Goal: Transaction & Acquisition: Purchase product/service

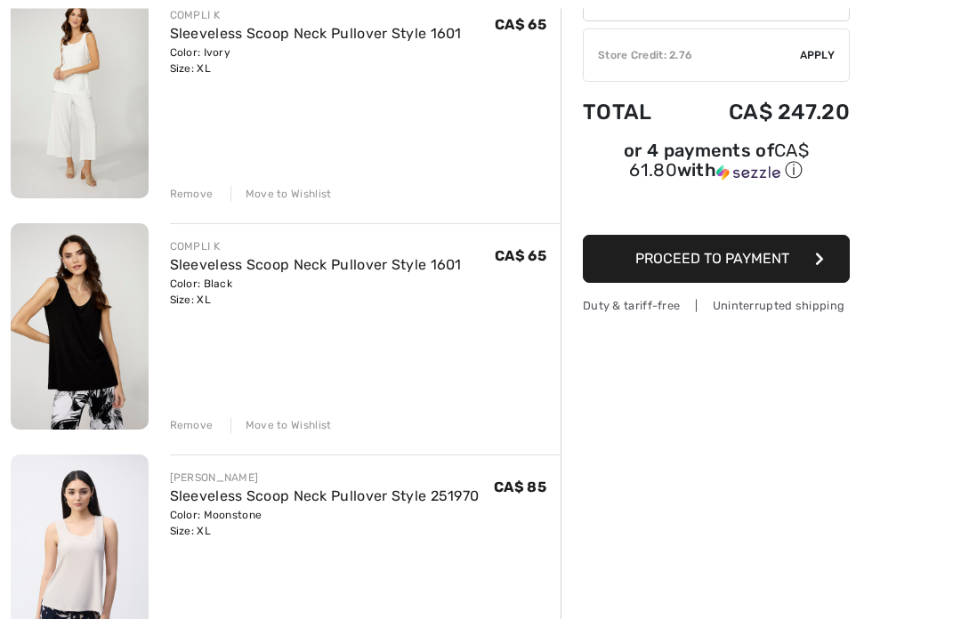
scroll to position [242, 0]
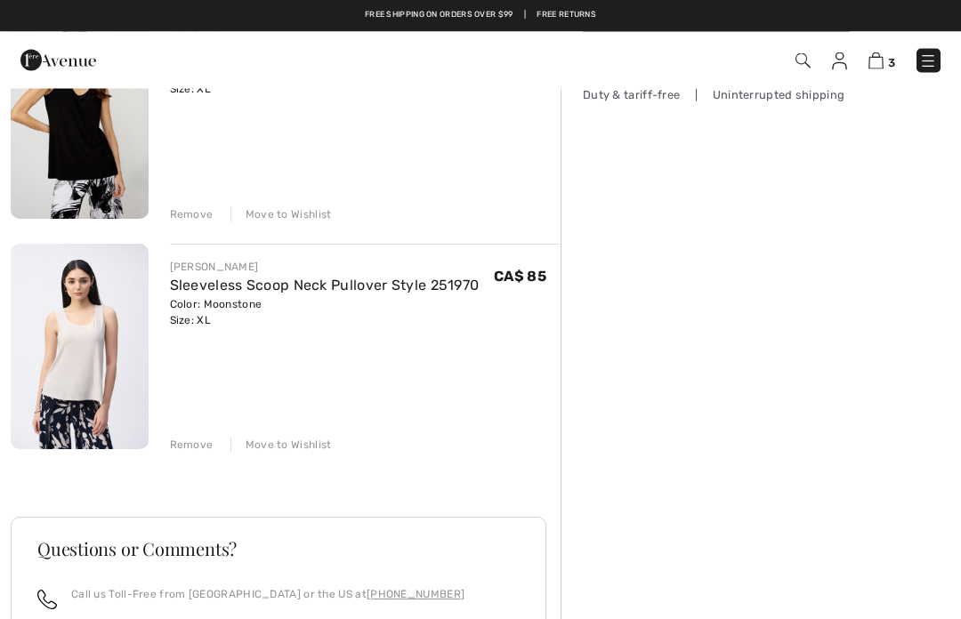
click at [309, 441] on div "Move to Wishlist" at bounding box center [280, 446] width 101 height 16
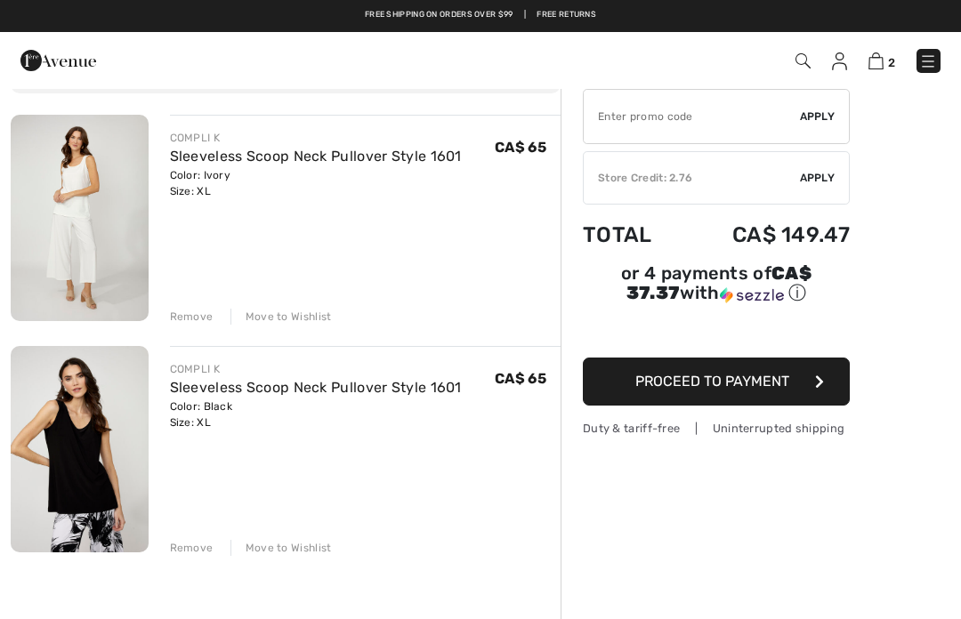
scroll to position [117, 0]
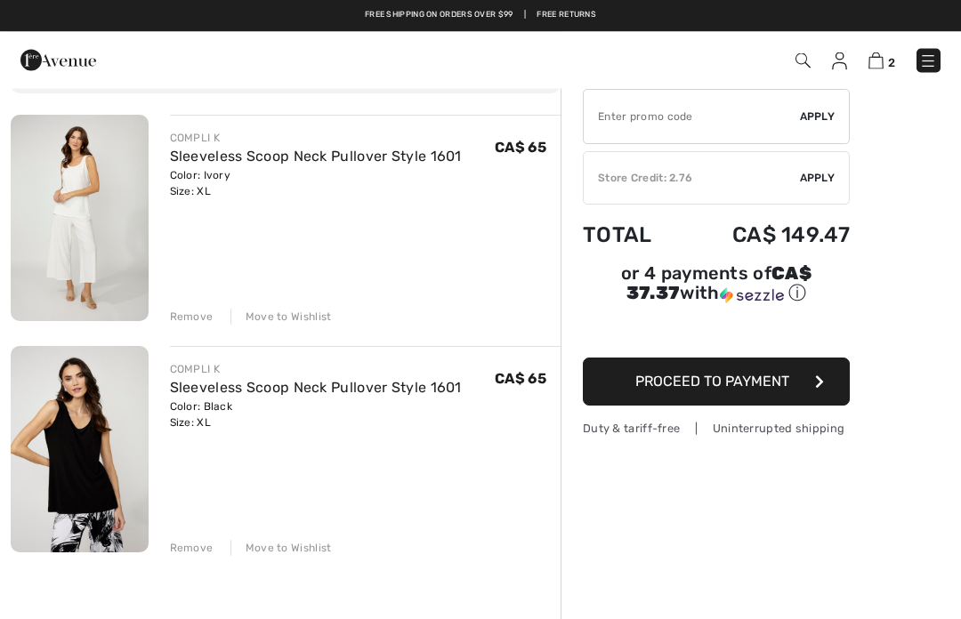
click at [405, 156] on link "Sleeveless Scoop Neck Pullover Style 1601" at bounding box center [316, 157] width 292 height 17
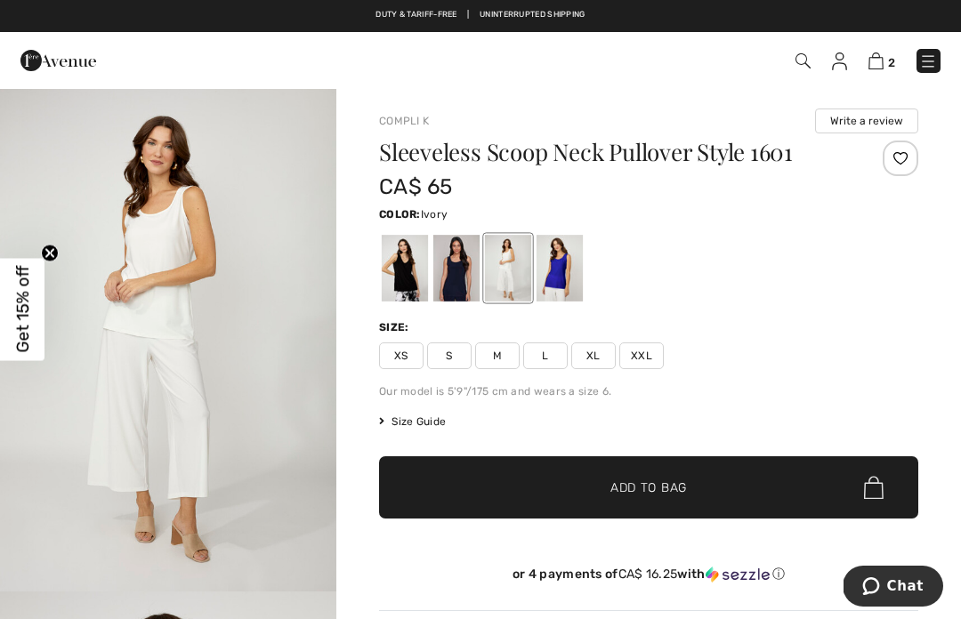
click at [457, 272] on div at bounding box center [456, 268] width 46 height 67
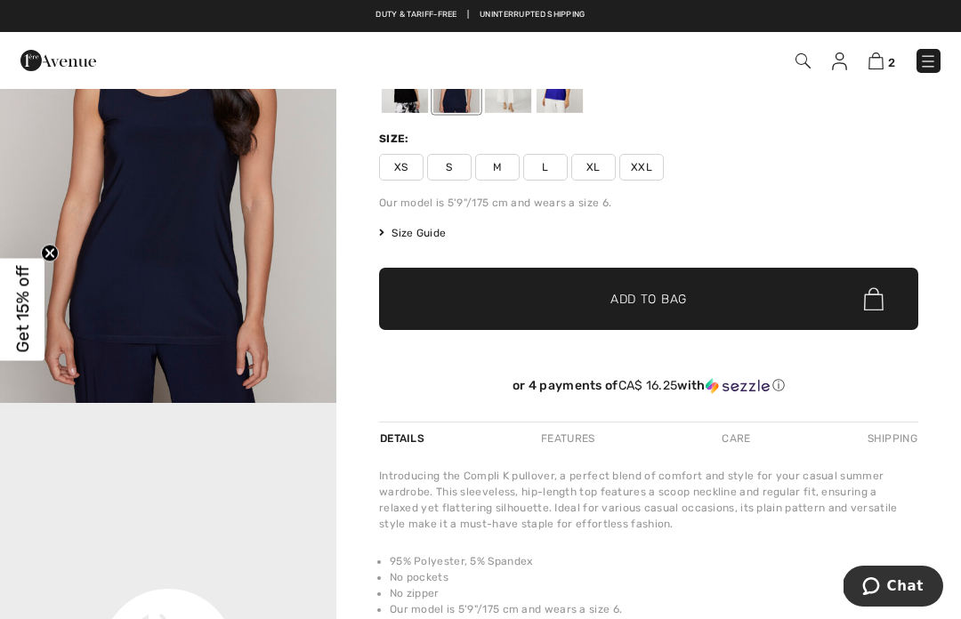
scroll to position [85, 0]
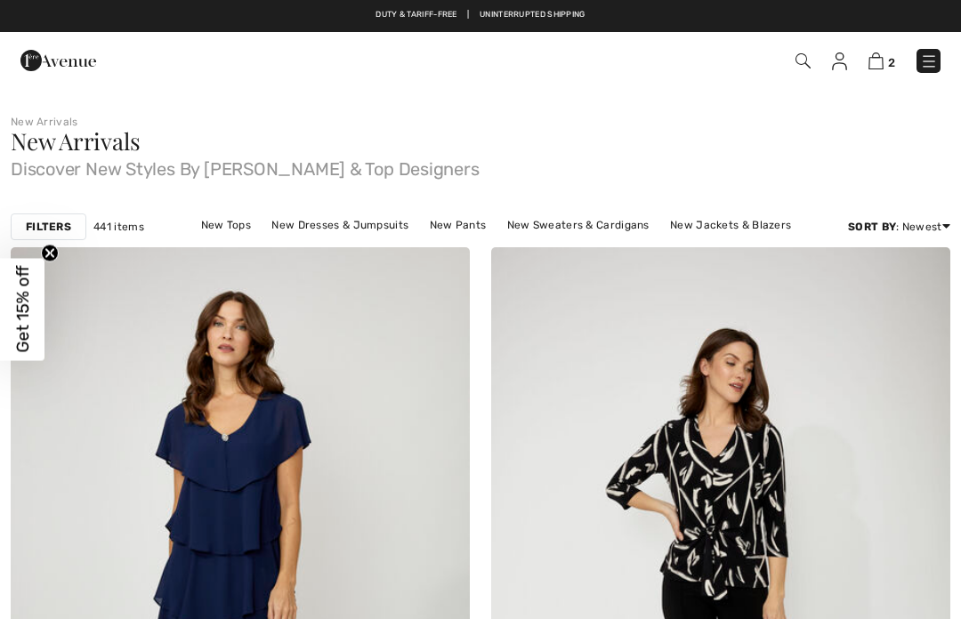
checkbox input "true"
click at [928, 69] on img at bounding box center [929, 61] width 18 height 18
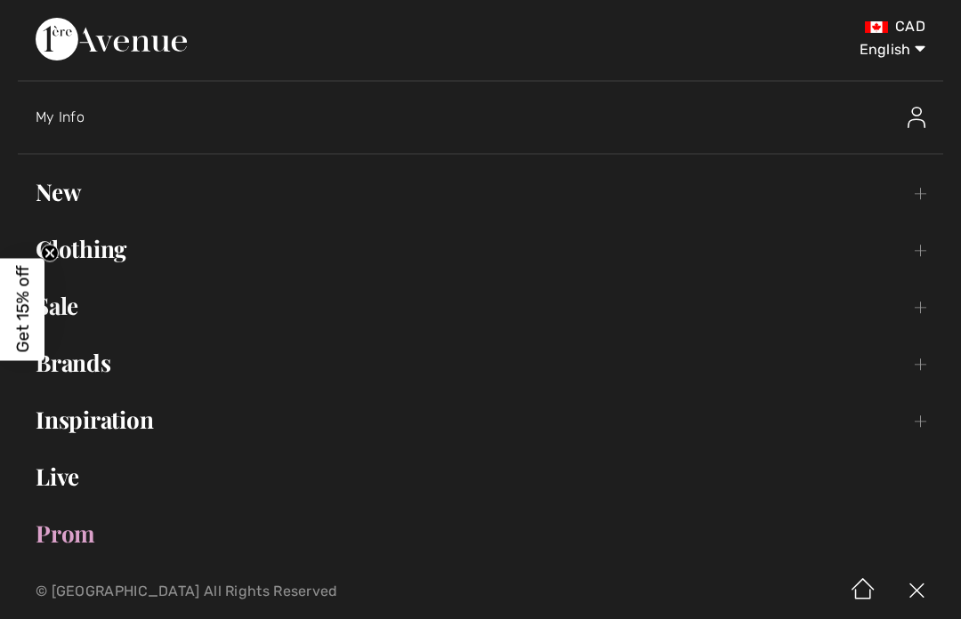
click at [132, 248] on link "Clothing Toggle submenu" at bounding box center [480, 249] width 925 height 39
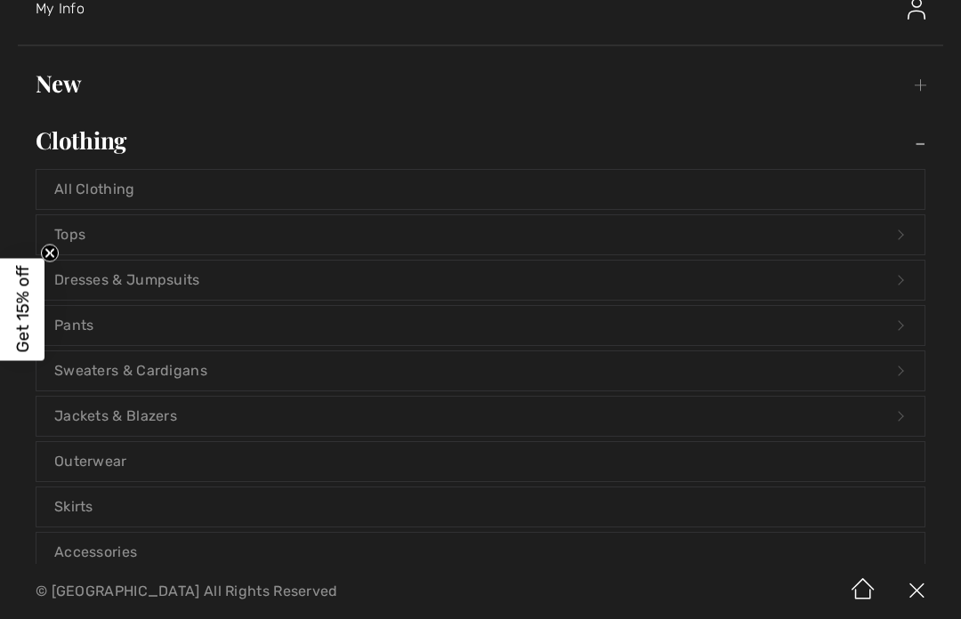
scroll to position [109, 0]
click at [181, 413] on link "Jackets & Blazers Open submenu" at bounding box center [480, 415] width 888 height 39
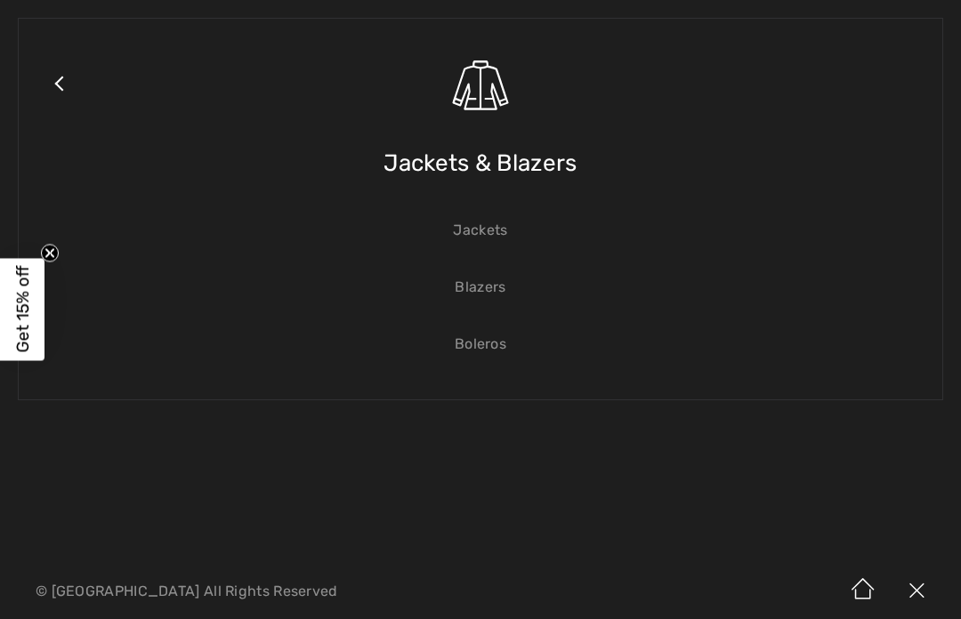
click at [557, 174] on span "Jackets & Blazers" at bounding box center [479, 163] width 193 height 63
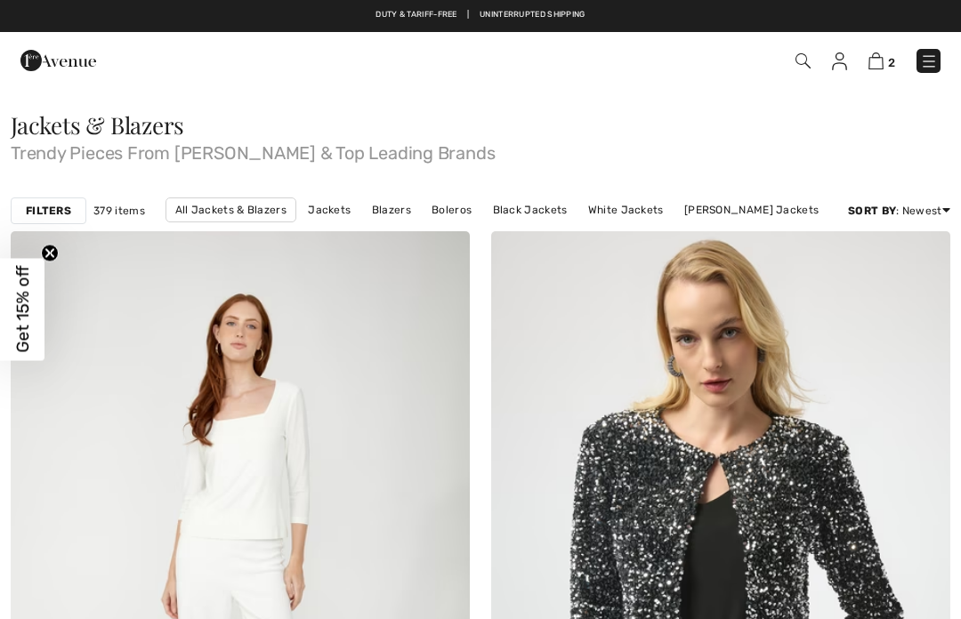
checkbox input "true"
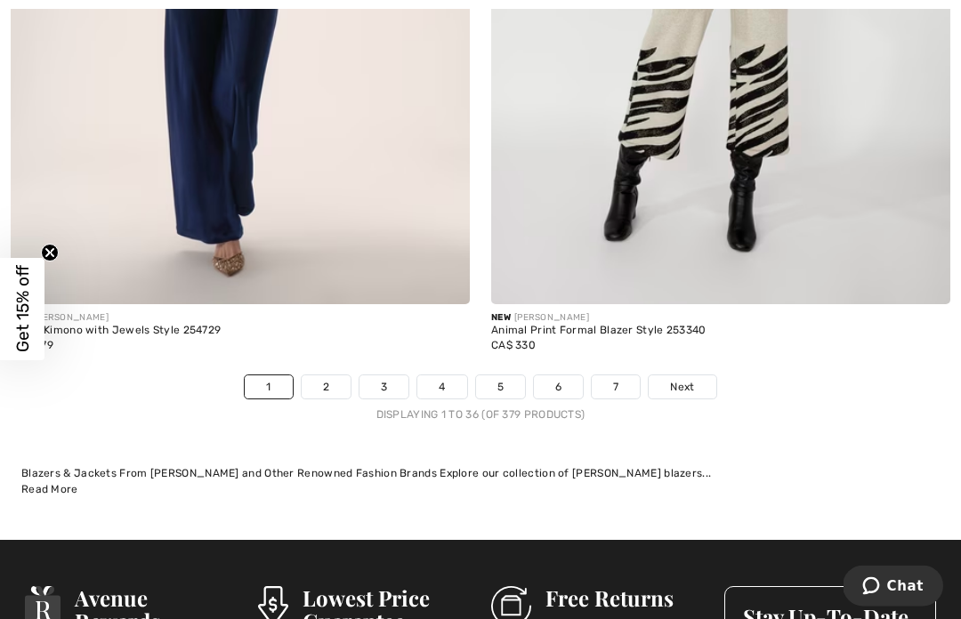
scroll to position [13938, 0]
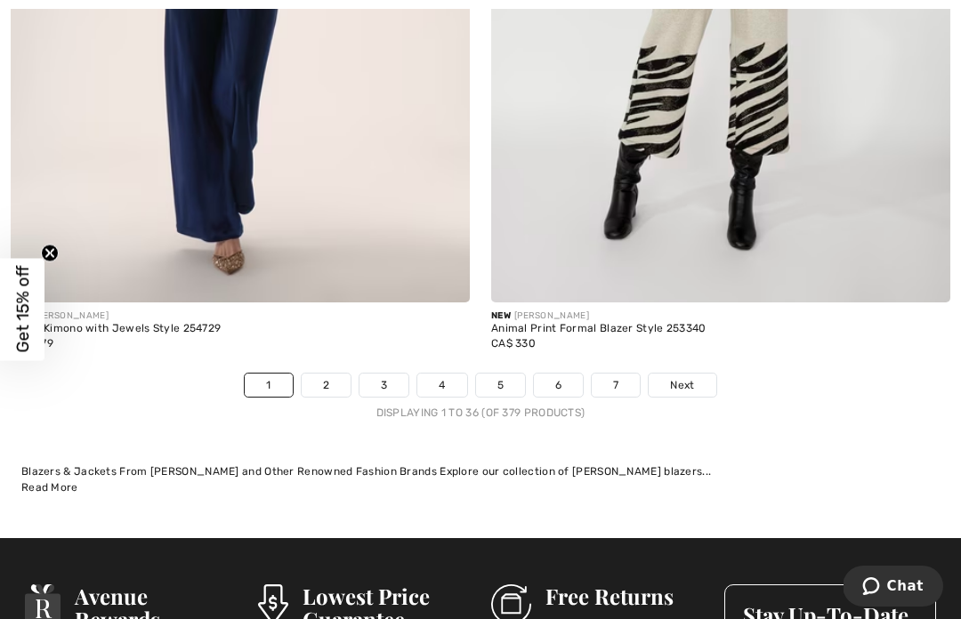
click at [694, 377] on span "Next" at bounding box center [682, 385] width 24 height 16
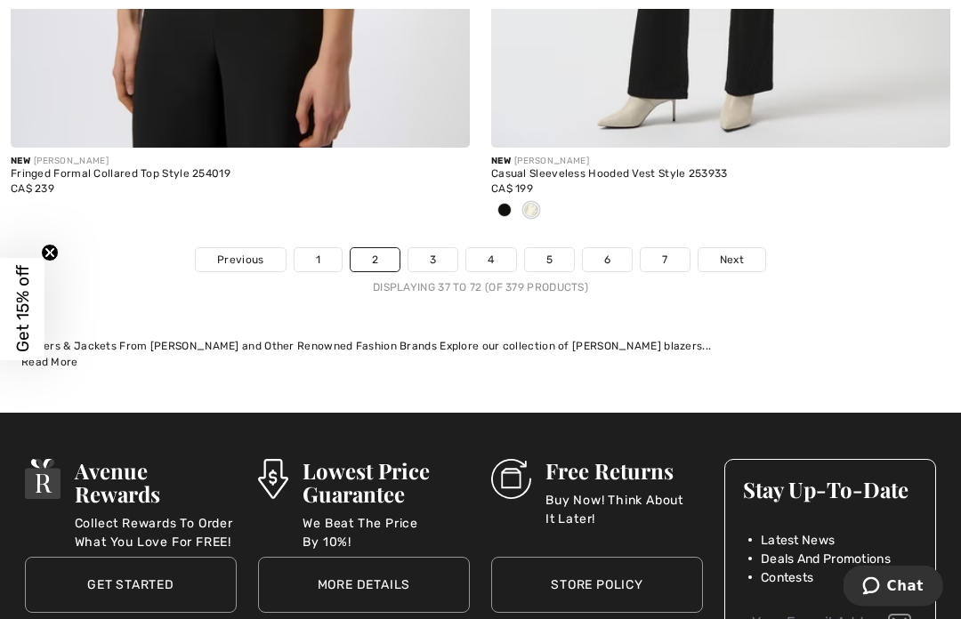
scroll to position [14138, 0]
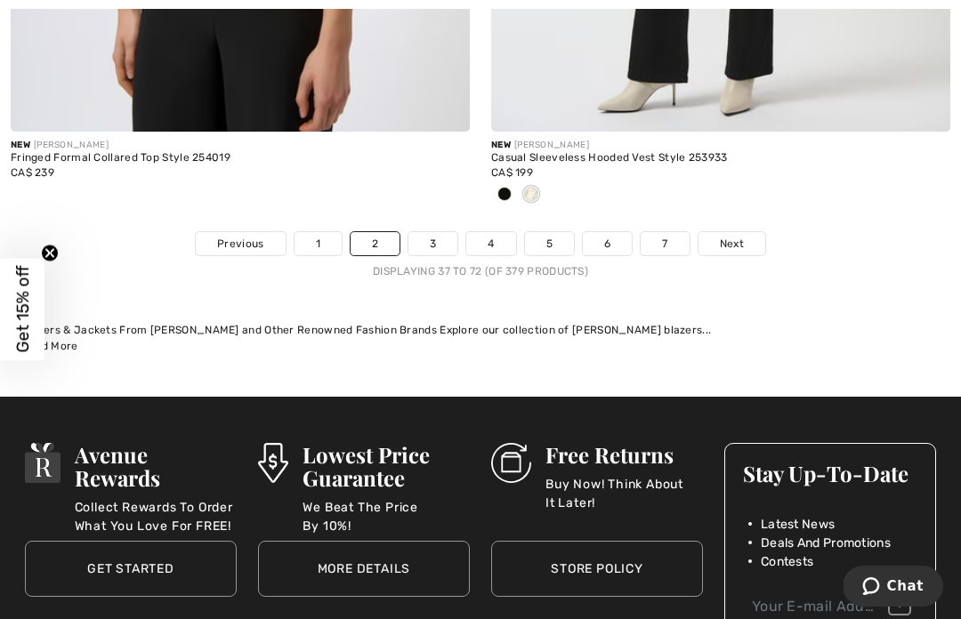
click at [736, 240] on link "Next" at bounding box center [731, 243] width 67 height 23
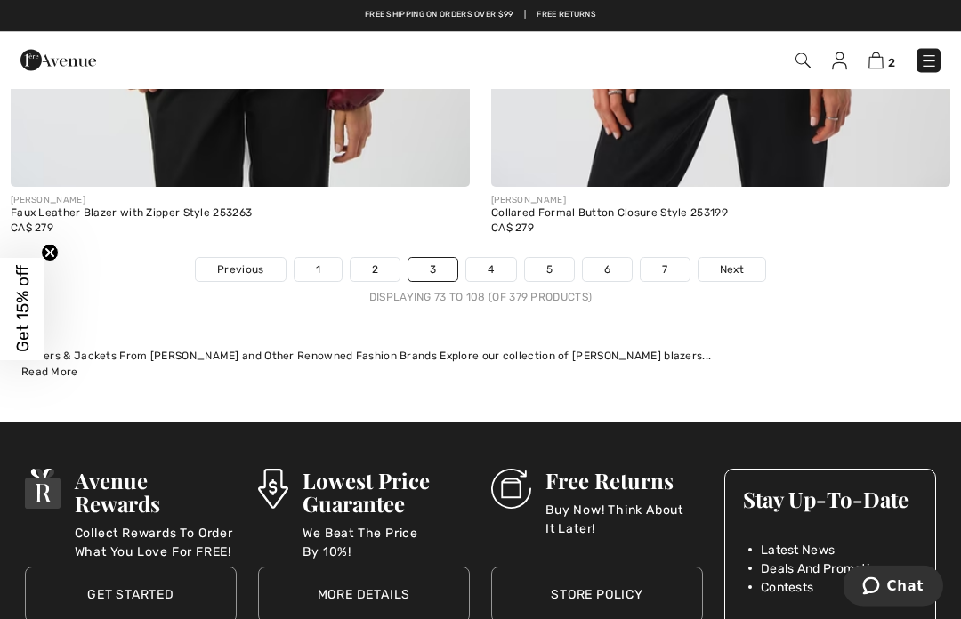
scroll to position [14142, 0]
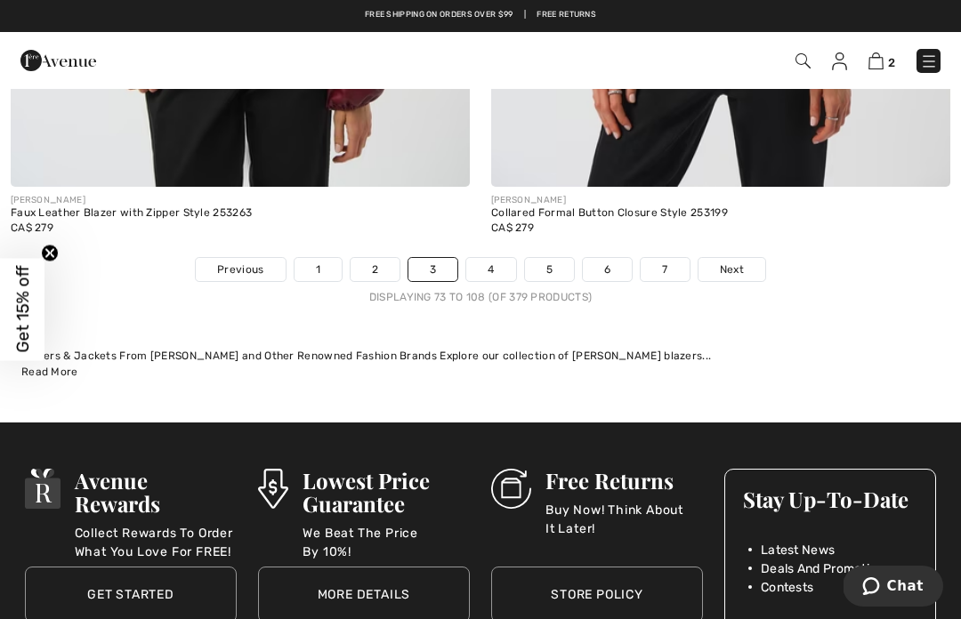
click at [754, 258] on link "Next" at bounding box center [731, 269] width 67 height 23
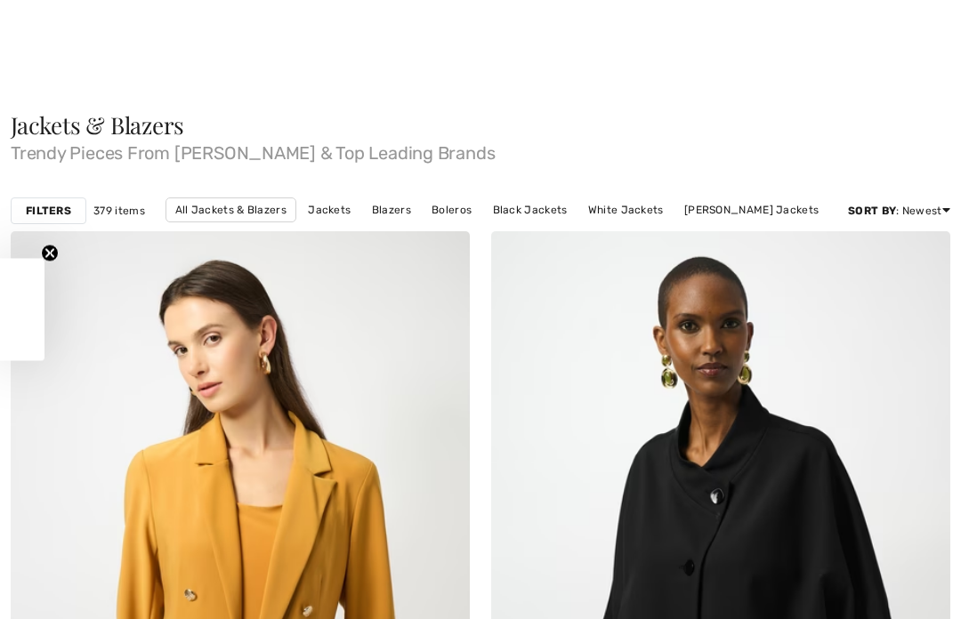
checkbox input "true"
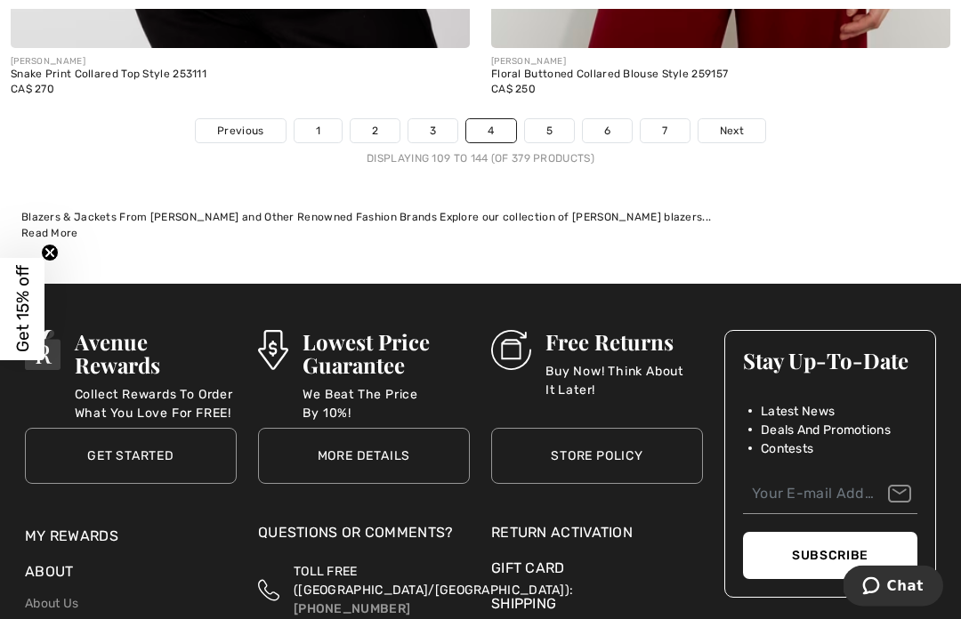
scroll to position [14174, 0]
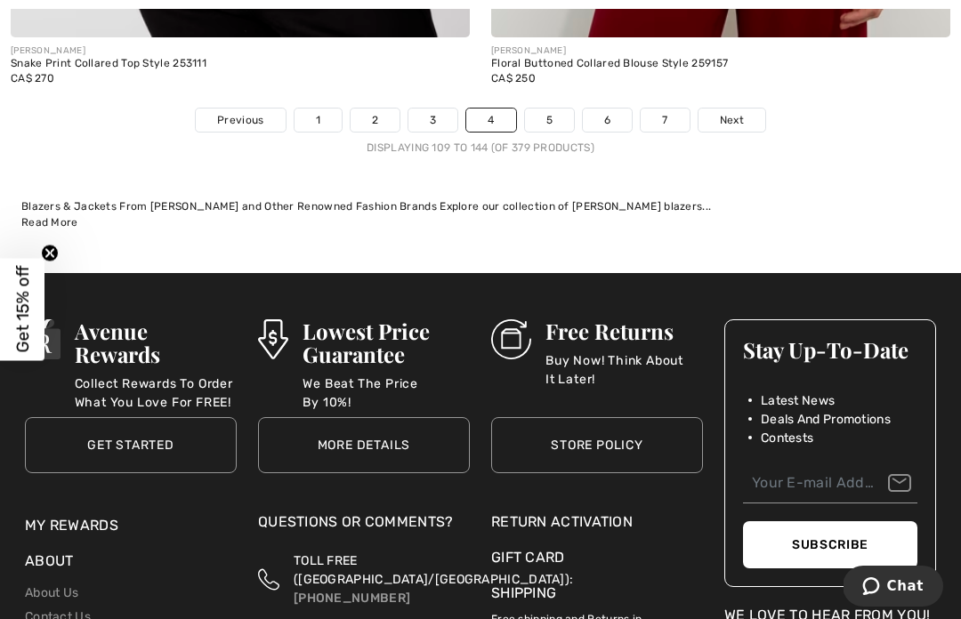
click at [748, 109] on link "Next" at bounding box center [731, 120] width 67 height 23
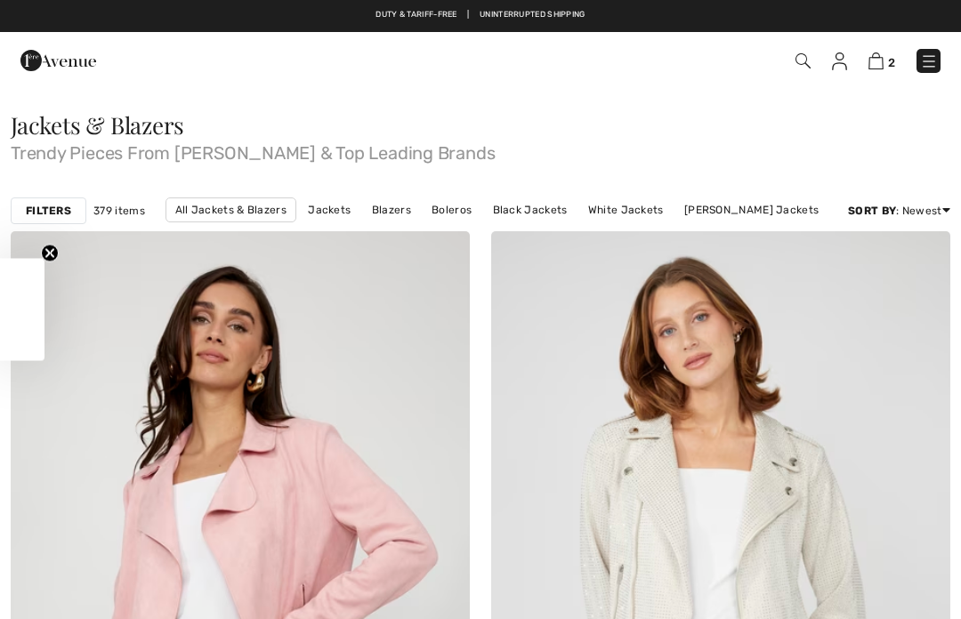
checkbox input "true"
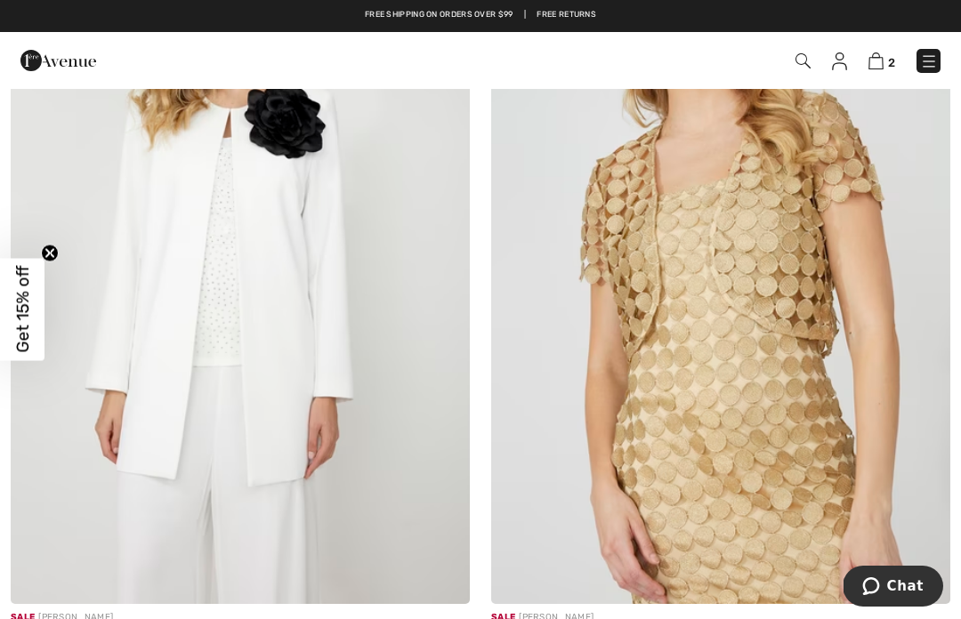
scroll to position [1803, 0]
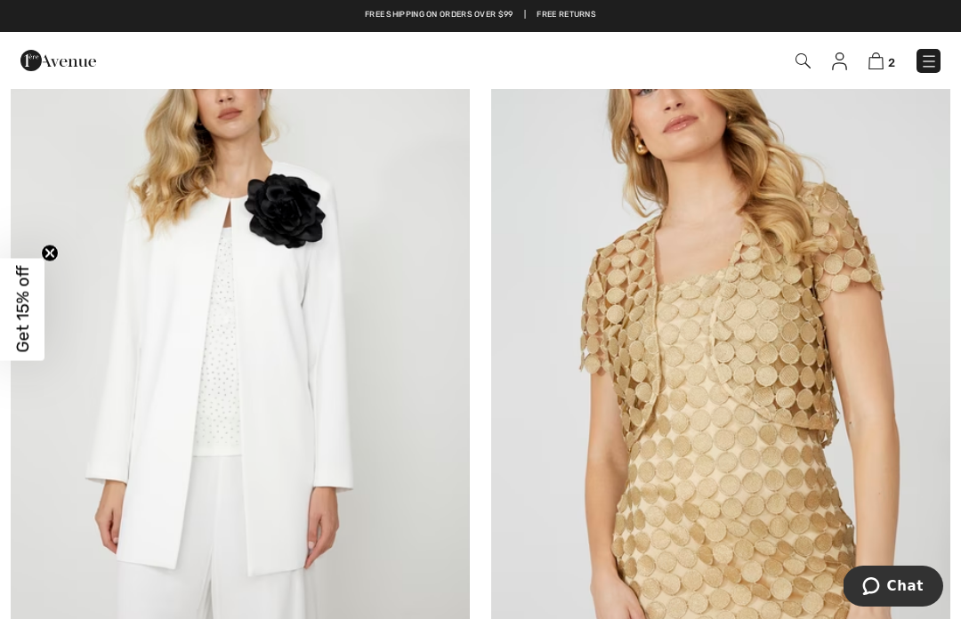
click at [939, 50] on link at bounding box center [928, 61] width 24 height 24
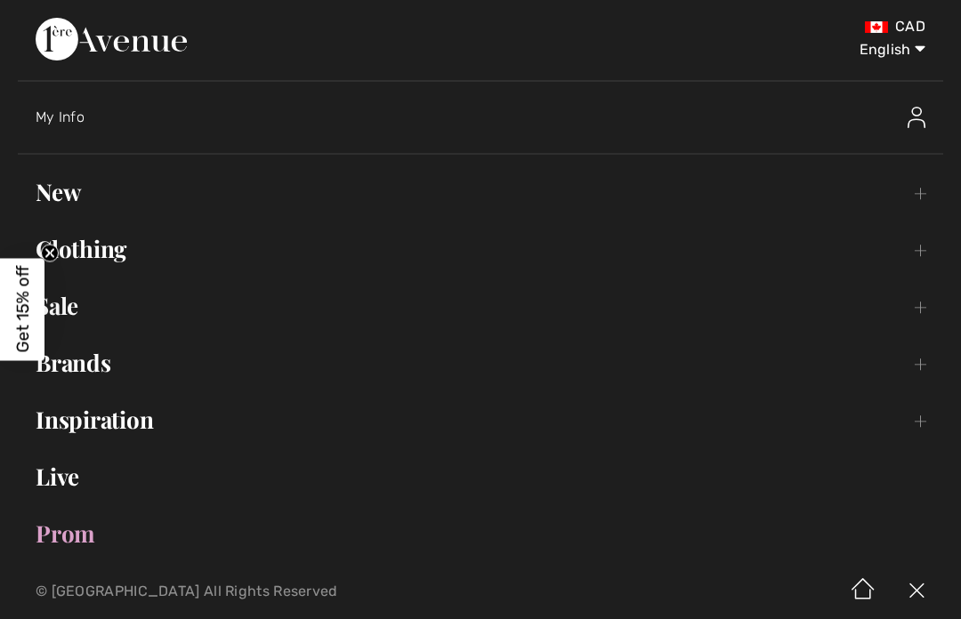
click at [125, 268] on link "Clothing Toggle submenu" at bounding box center [480, 249] width 925 height 39
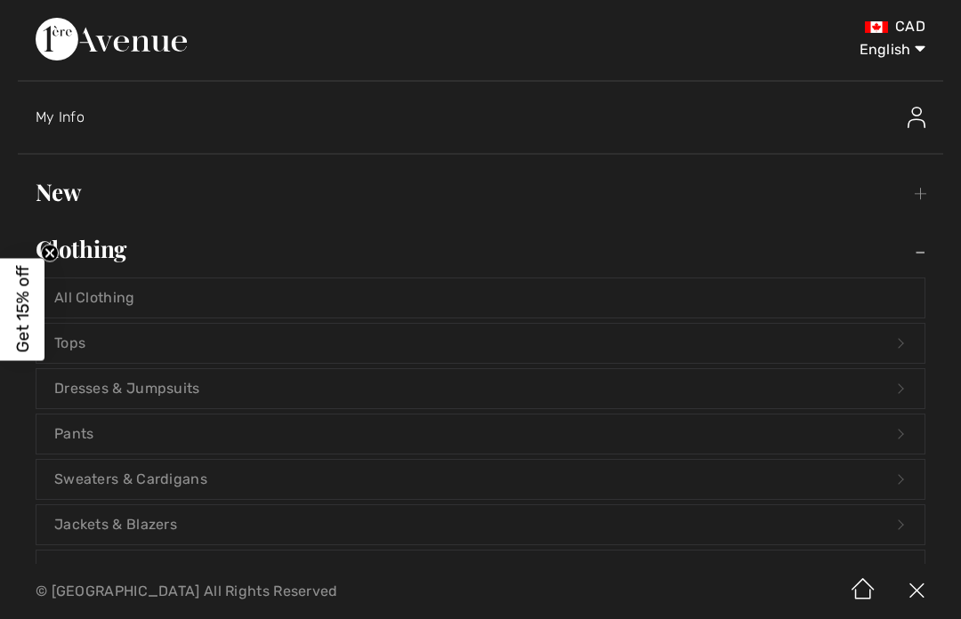
click at [154, 340] on link "Tops Open submenu" at bounding box center [480, 343] width 888 height 39
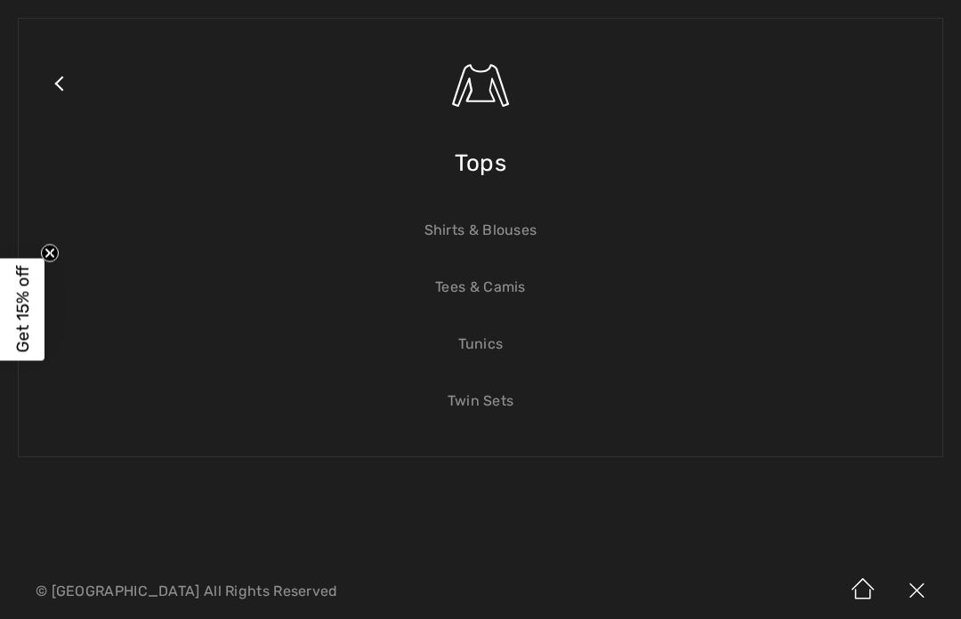
click at [72, 84] on link "Close submenu" at bounding box center [58, 105] width 44 height 139
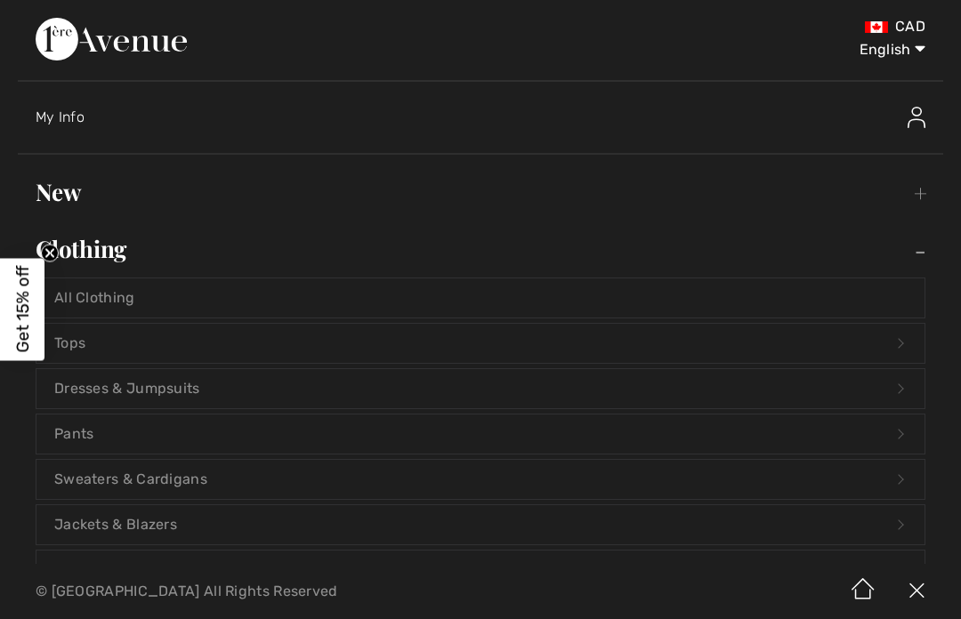
click at [200, 486] on link "Sweaters & Cardigans Open submenu" at bounding box center [480, 479] width 888 height 39
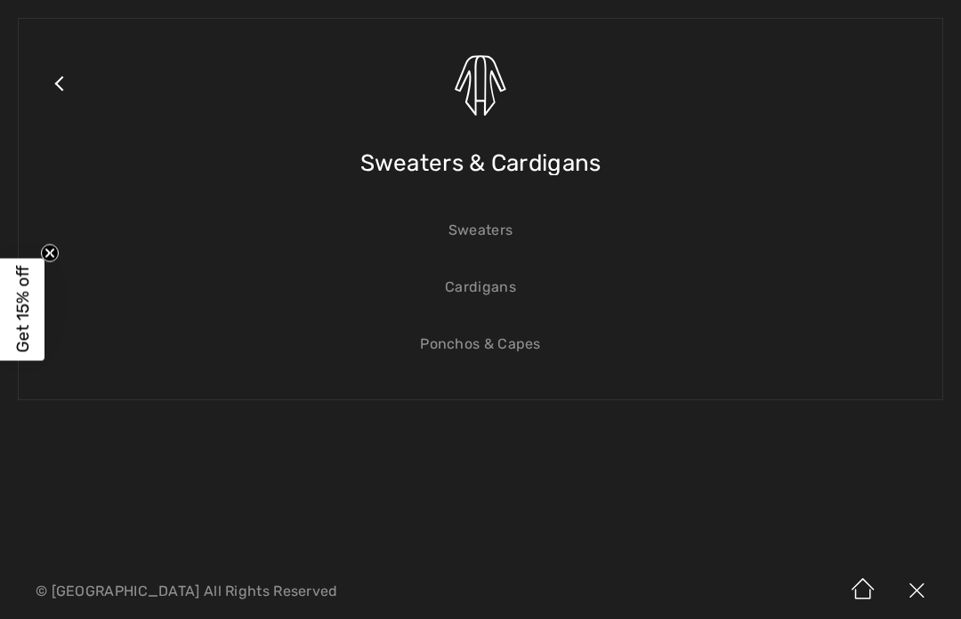
click at [496, 293] on link "Cardigans" at bounding box center [480, 287] width 888 height 39
click at [561, 165] on span "Sweaters & Cardigans" at bounding box center [480, 163] width 241 height 63
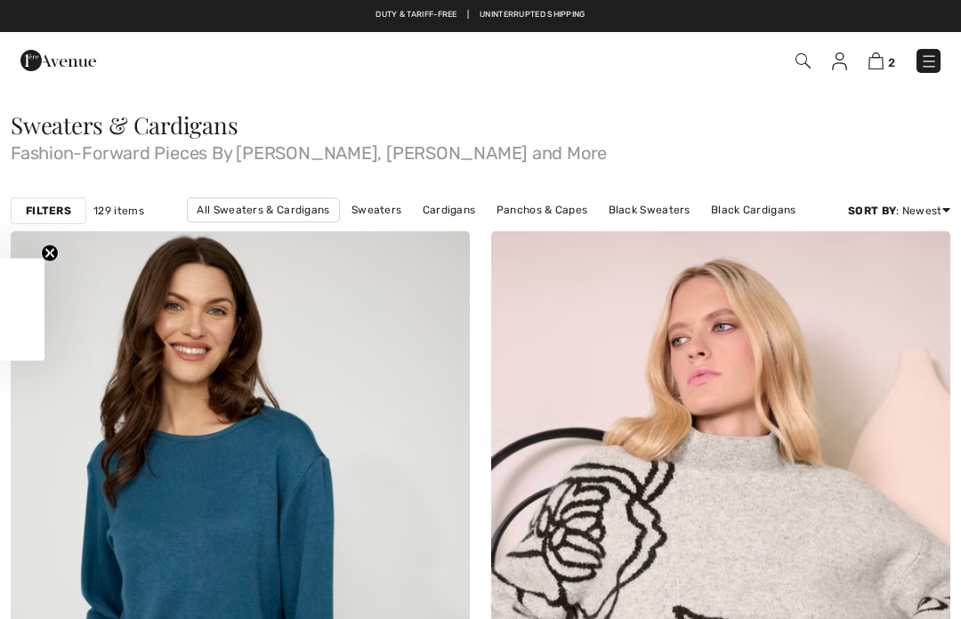
checkbox input "true"
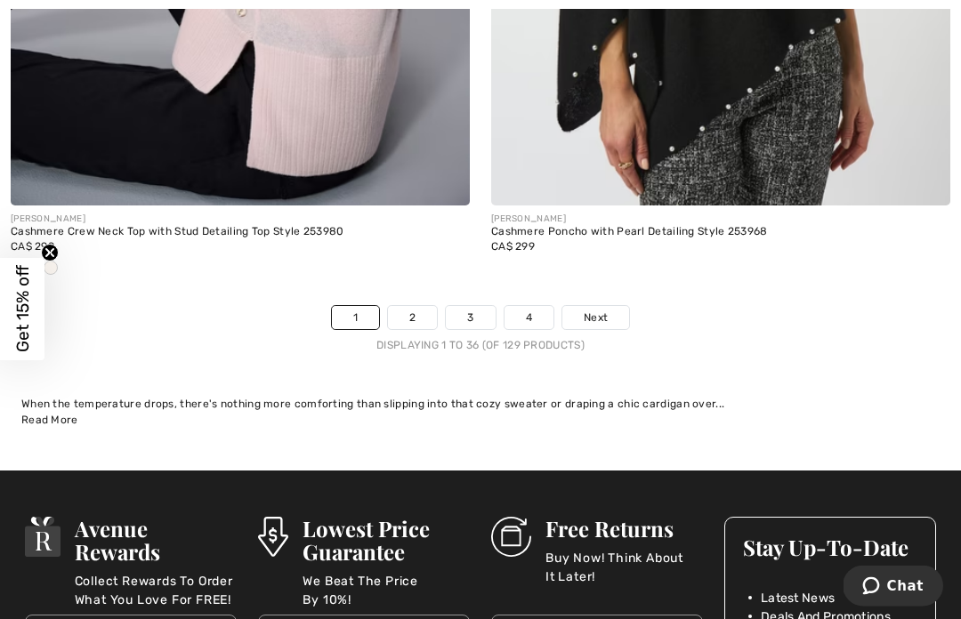
scroll to position [14211, 0]
click at [611, 313] on link "Next" at bounding box center [595, 317] width 67 height 23
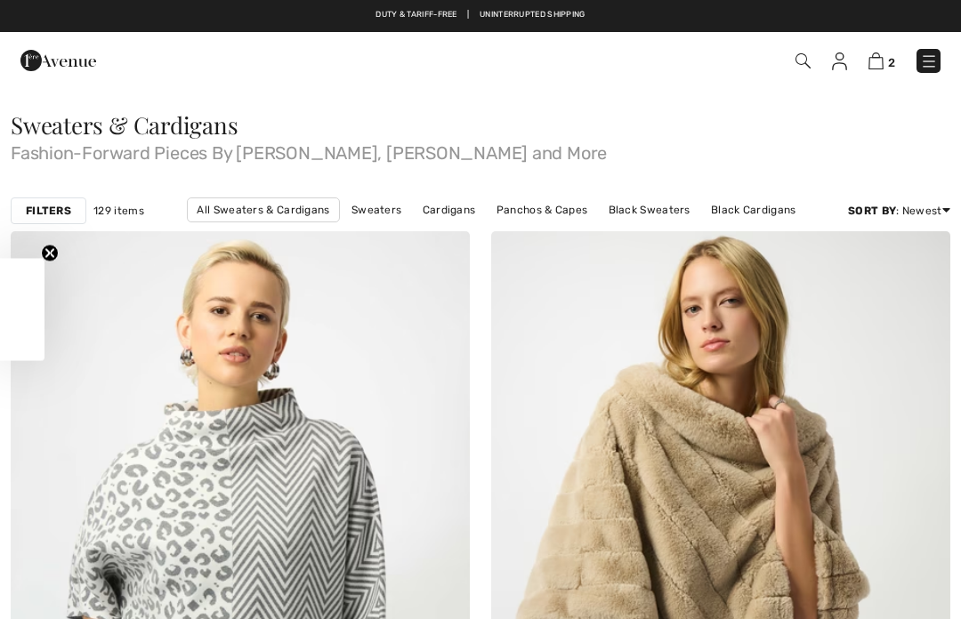
checkbox input "true"
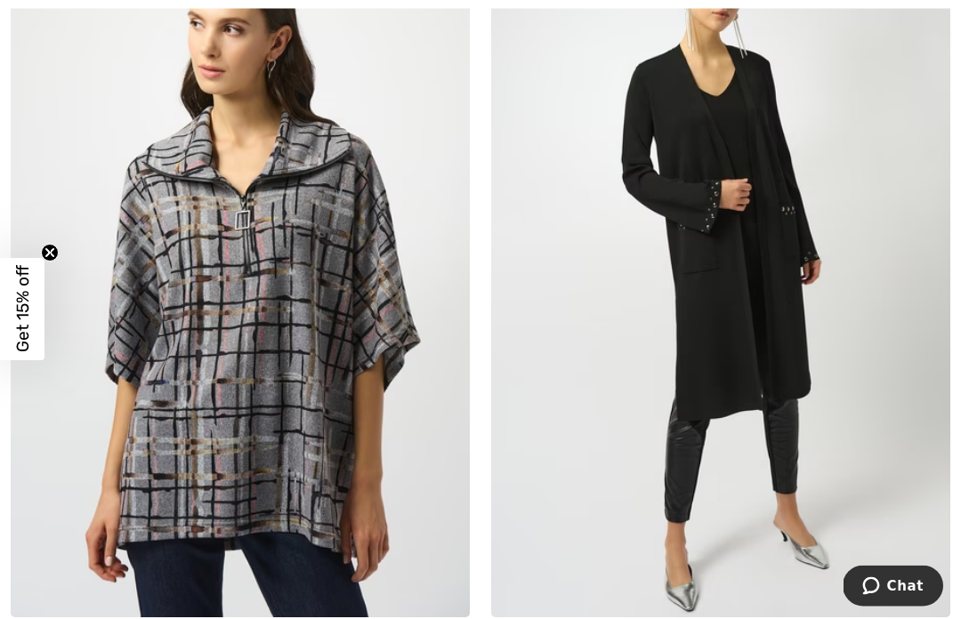
scroll to position [5095, 0]
click at [746, 247] on img at bounding box center [720, 273] width 459 height 689
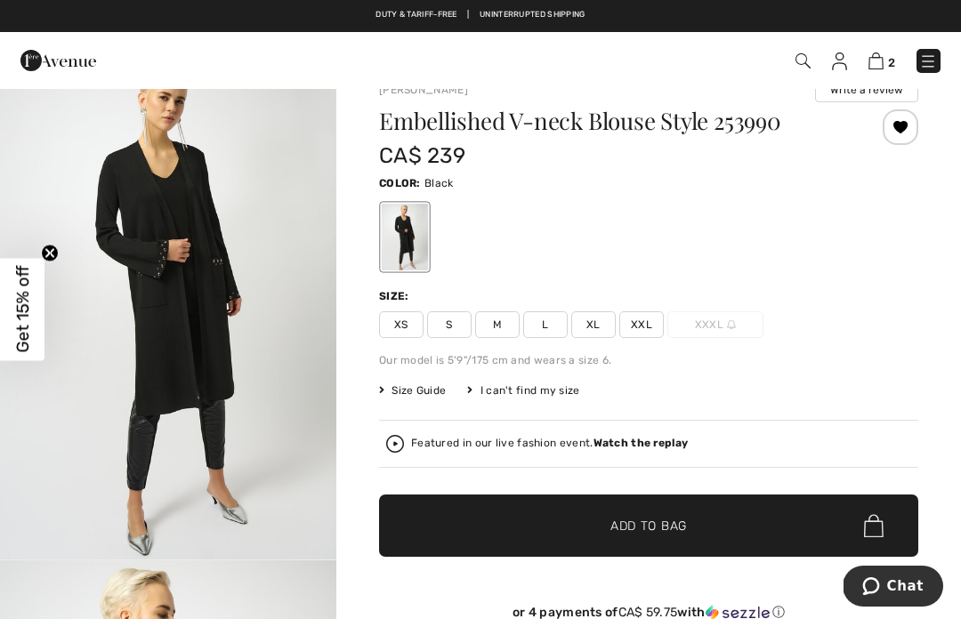
scroll to position [31, 0]
click at [213, 269] on img "1 / 6" at bounding box center [168, 308] width 336 height 504
